Goal: Find specific page/section: Find specific page/section

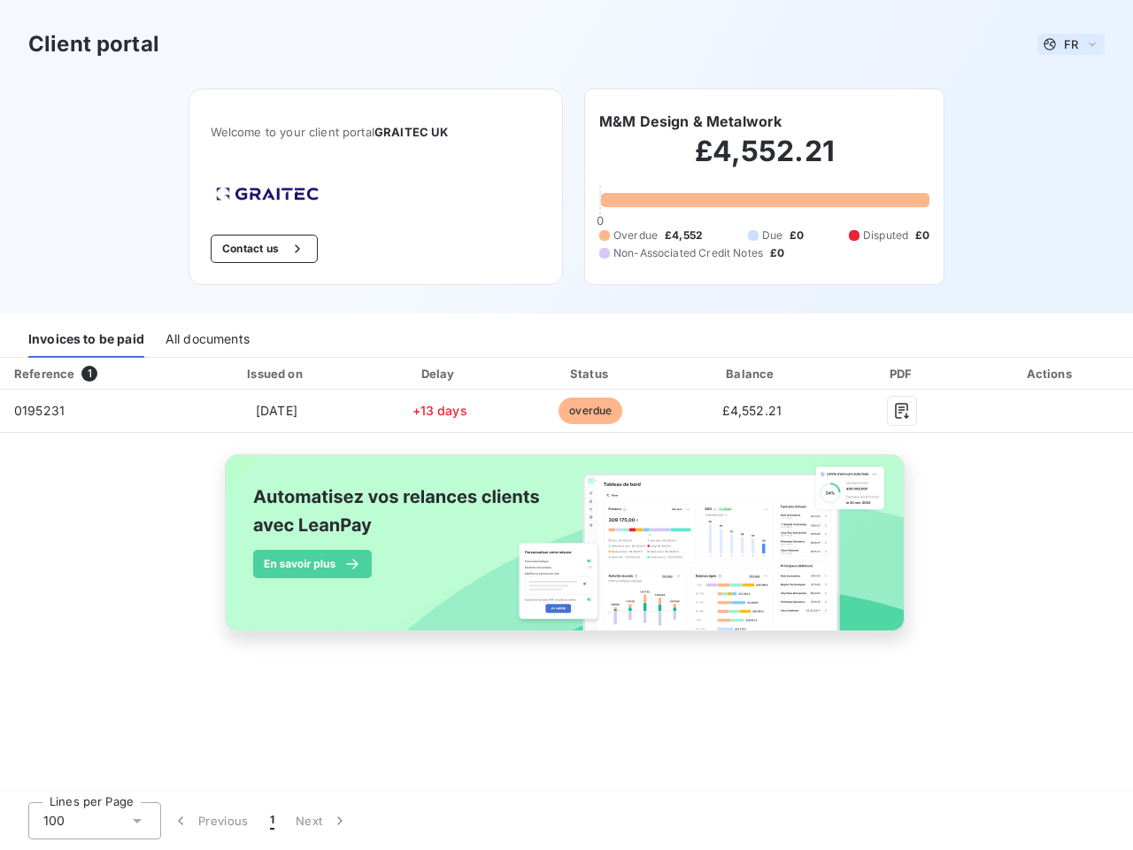
click at [1071, 44] on span "FR" at bounding box center [1071, 44] width 14 height 14
click at [261, 249] on button "Contact us" at bounding box center [264, 249] width 107 height 28
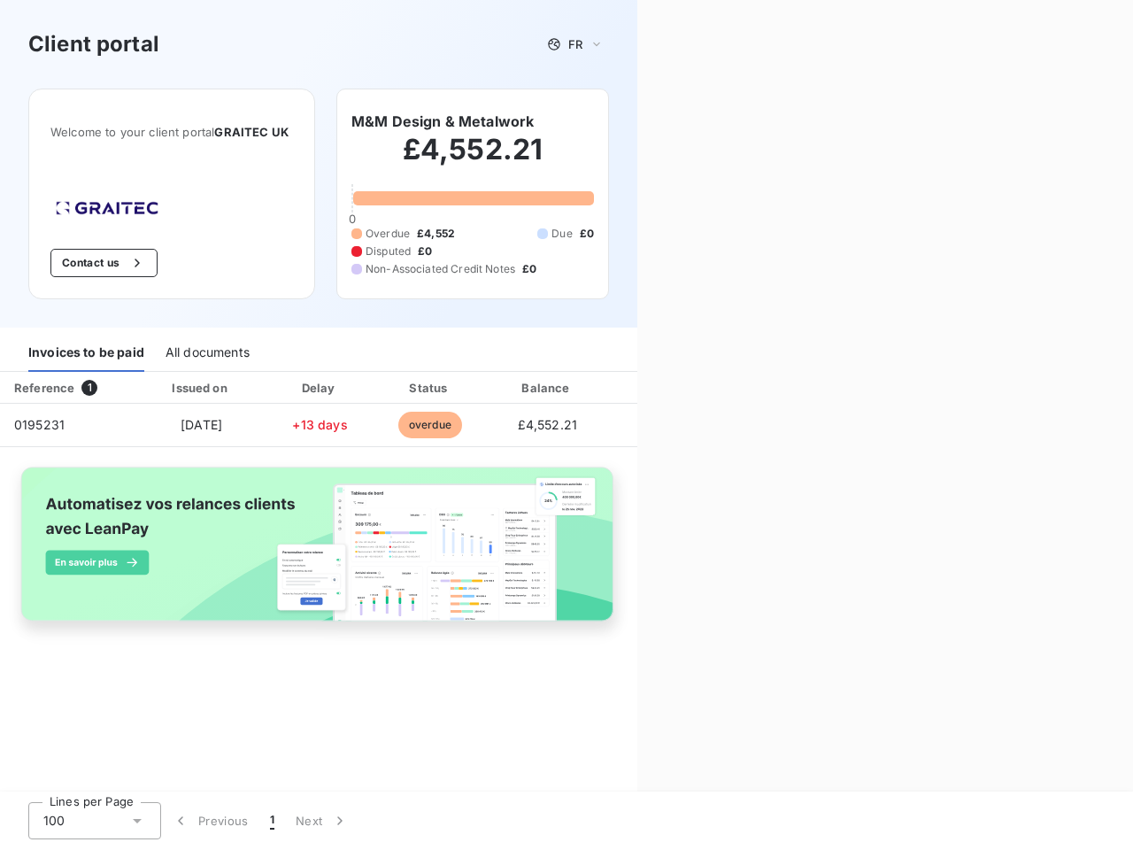
click at [86, 339] on div "Invoices to be paid" at bounding box center [86, 353] width 116 height 37
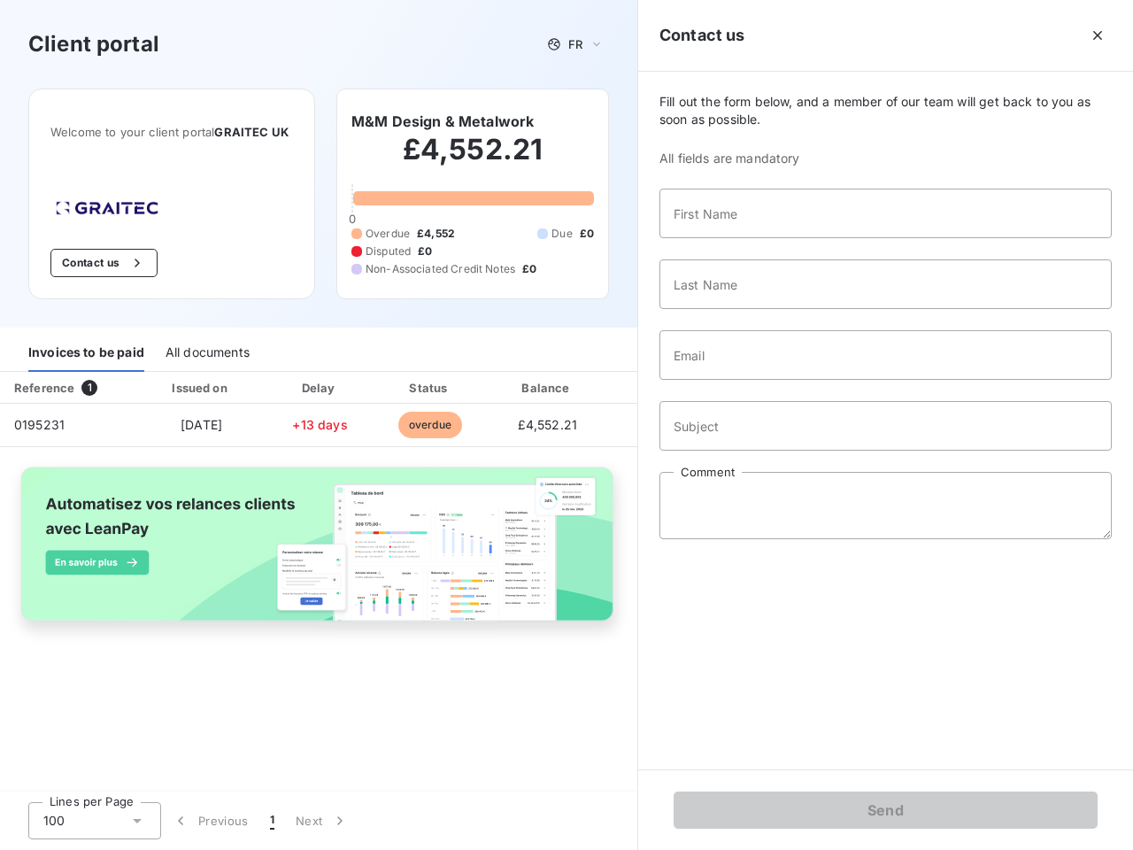
click at [206, 339] on div "All documents" at bounding box center [208, 353] width 84 height 37
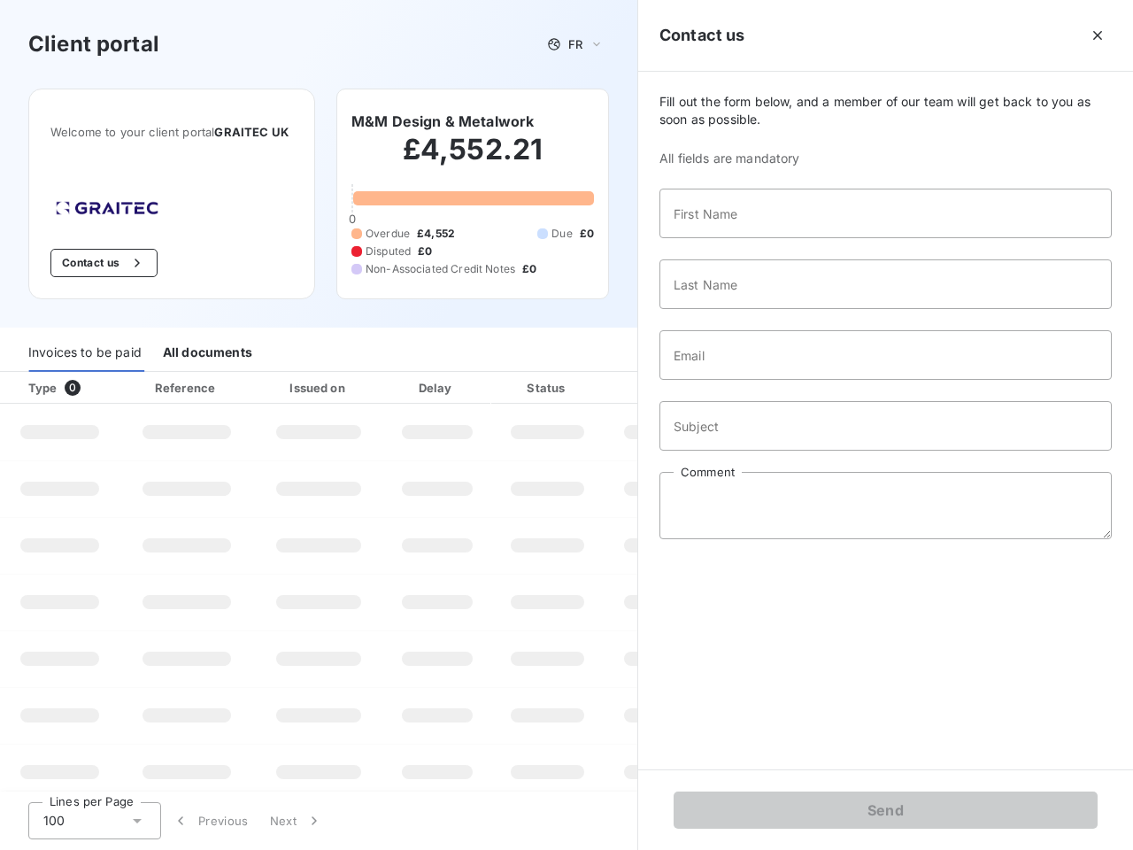
click at [93, 374] on th "Type 0" at bounding box center [60, 388] width 120 height 32
click at [275, 374] on th "Issued on" at bounding box center [318, 388] width 129 height 32
click at [439, 374] on th "Delay" at bounding box center [437, 388] width 108 height 32
click at [591, 374] on th "Status" at bounding box center [547, 388] width 112 height 32
click at [752, 374] on input "Email" at bounding box center [886, 355] width 452 height 50
